Goal: Check status: Verify the current state of an ongoing process or item

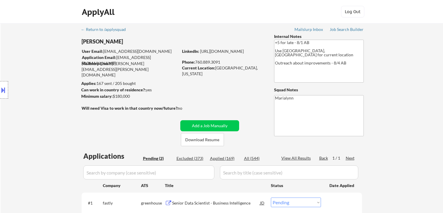
select select ""pending""
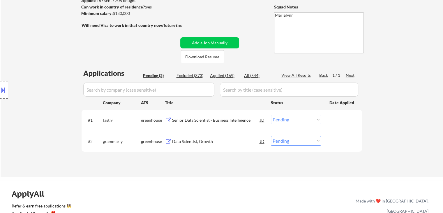
scroll to position [84, 0]
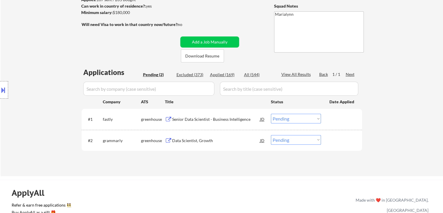
click at [189, 118] on div "Senior Data Scientist - Business Intelligence" at bounding box center [216, 119] width 88 height 6
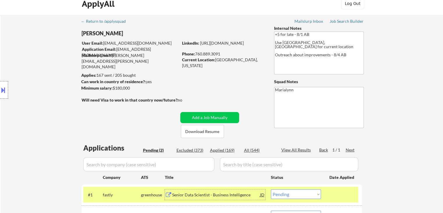
scroll to position [17, 0]
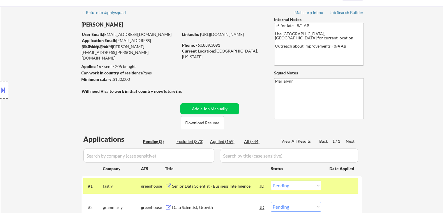
click at [6, 92] on button at bounding box center [3, 90] width 6 height 10
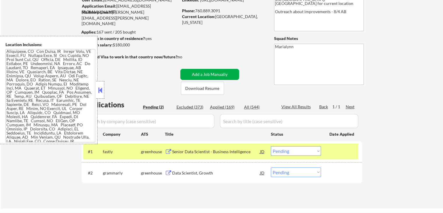
scroll to position [50, 0]
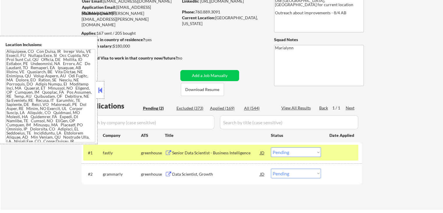
click at [96, 89] on div at bounding box center [100, 89] width 8 height 17
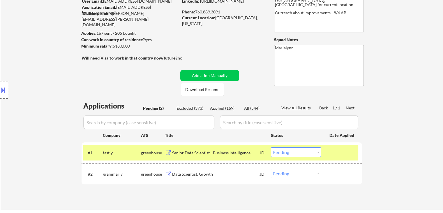
click at [299, 152] on select "Choose an option... Pending Applied Excluded (Questions) Excluded (Expired) Exc…" at bounding box center [296, 152] width 50 height 10
click at [271, 147] on select "Choose an option... Pending Applied Excluded (Questions) Excluded (Expired) Exc…" at bounding box center [296, 152] width 50 height 10
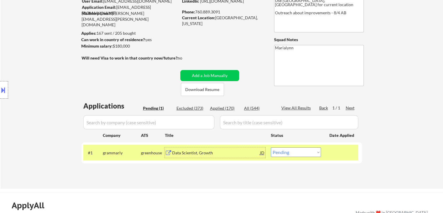
click at [183, 150] on div "Data Scientist, Growth" at bounding box center [216, 153] width 88 height 6
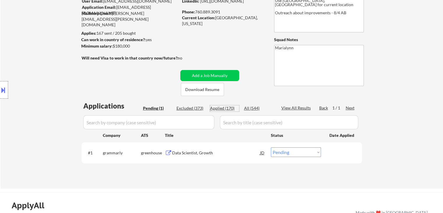
click at [226, 108] on div "Applied (170)" at bounding box center [224, 108] width 29 height 6
select select ""applied""
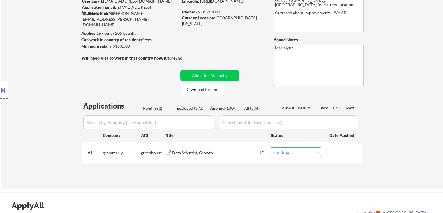
select select ""applied""
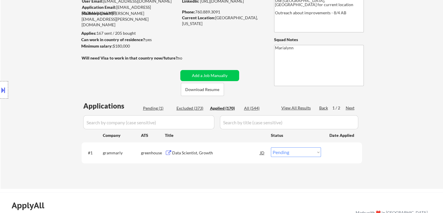
select select ""applied""
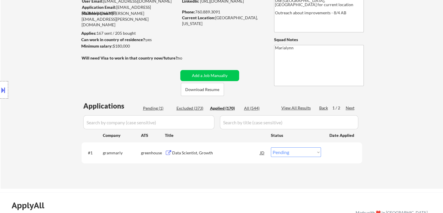
select select ""applied""
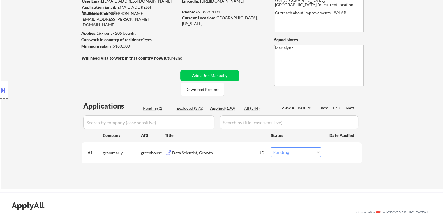
select select ""applied""
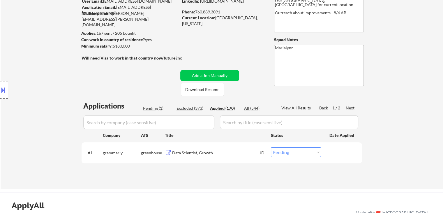
select select ""applied""
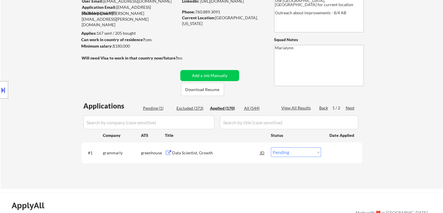
select select ""applied""
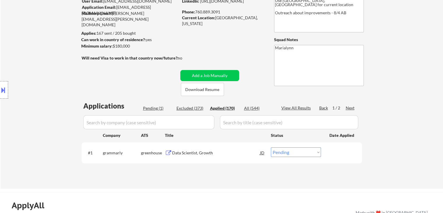
select select ""applied""
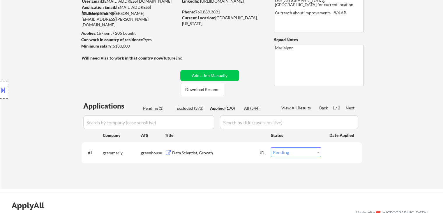
select select ""applied""
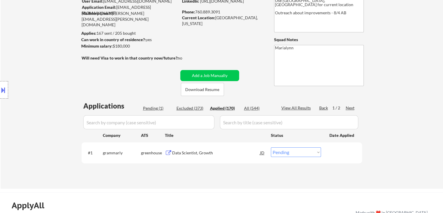
select select ""applied""
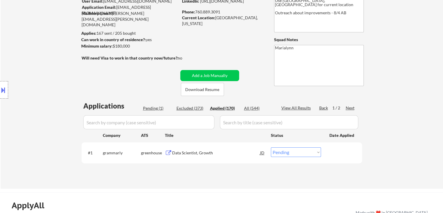
select select ""applied""
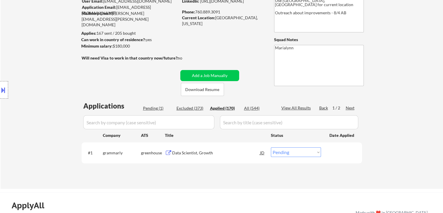
select select ""applied""
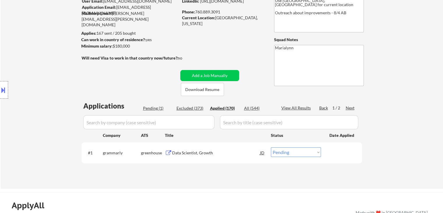
select select ""applied""
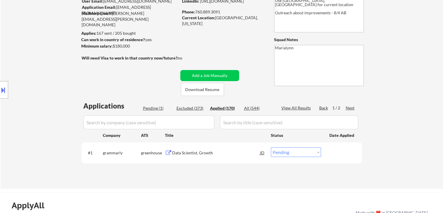
select select ""applied""
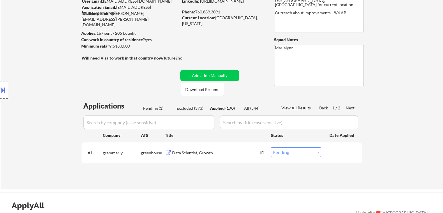
select select ""applied""
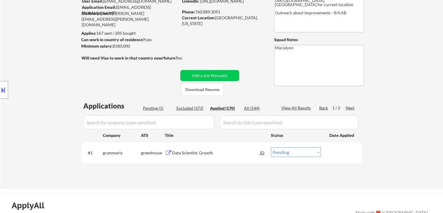
select select ""applied""
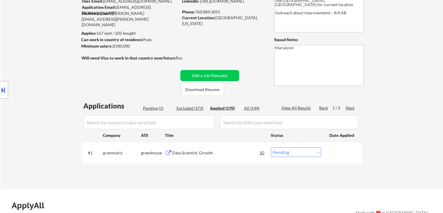
select select ""applied""
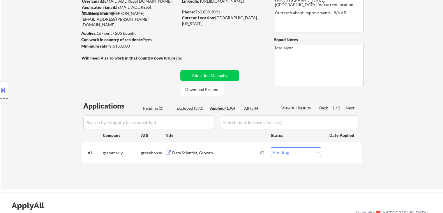
select select ""applied""
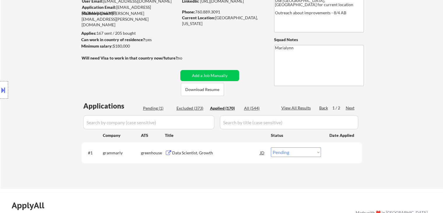
select select ""applied""
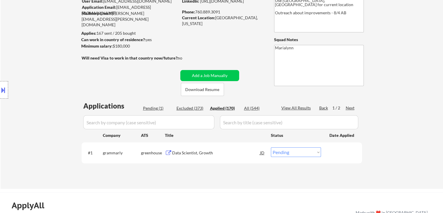
select select ""applied""
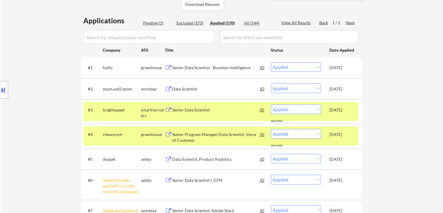
scroll to position [108, 0]
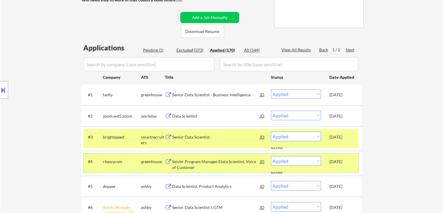
click at [331, 162] on div "[DATE]" at bounding box center [343, 162] width 26 height 6
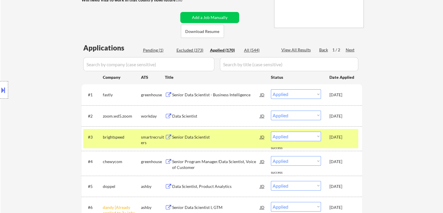
scroll to position [95, 0]
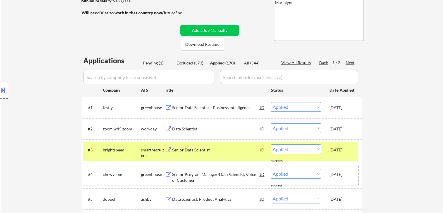
click at [154, 63] on div "Pending (1)" at bounding box center [157, 63] width 29 height 6
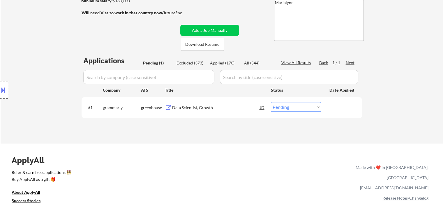
click at [281, 111] on select "Choose an option... Pending Applied Excluded (Questions) Excluded (Expired) Exc…" at bounding box center [296, 107] width 50 height 10
select select ""applied""
click at [271, 102] on select "Choose an option... Pending Applied Excluded (Questions) Excluded (Expired) Exc…" at bounding box center [296, 107] width 50 height 10
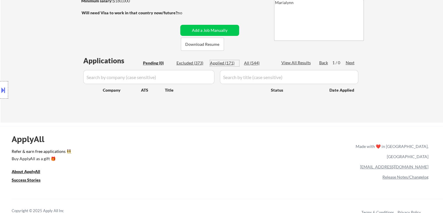
click at [229, 64] on div "Applied (171)" at bounding box center [224, 63] width 29 height 6
